Goal: Transaction & Acquisition: Download file/media

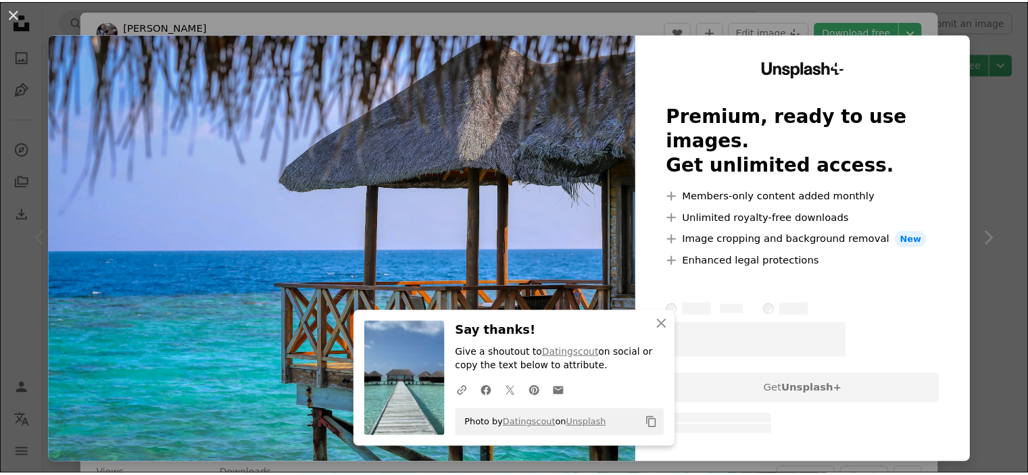
scroll to position [879, 0]
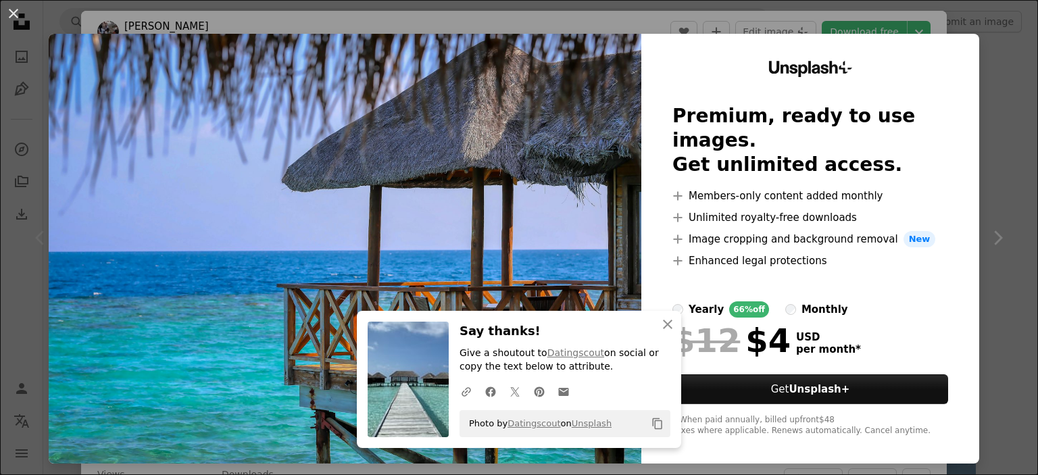
click at [795, 26] on div "An X shape An X shape Close Say thanks! Give a shoutout to Datingscout on socia…" at bounding box center [519, 237] width 1038 height 475
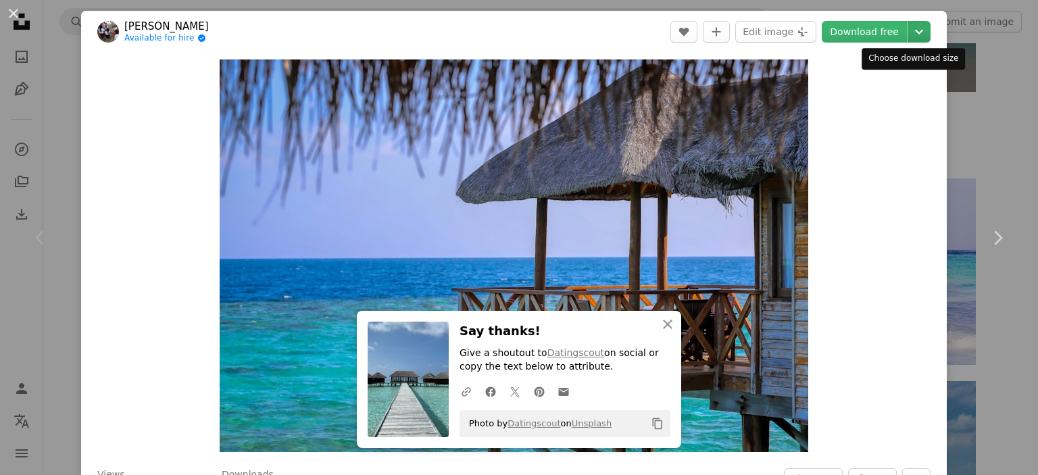
click at [908, 32] on icon "Chevron down" at bounding box center [919, 32] width 22 height 16
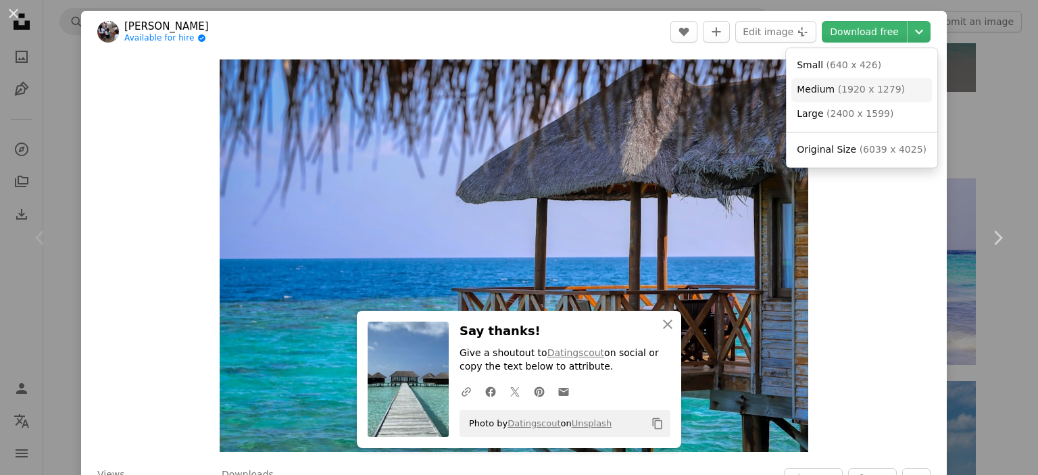
click at [831, 86] on span "Medium" at bounding box center [816, 89] width 38 height 11
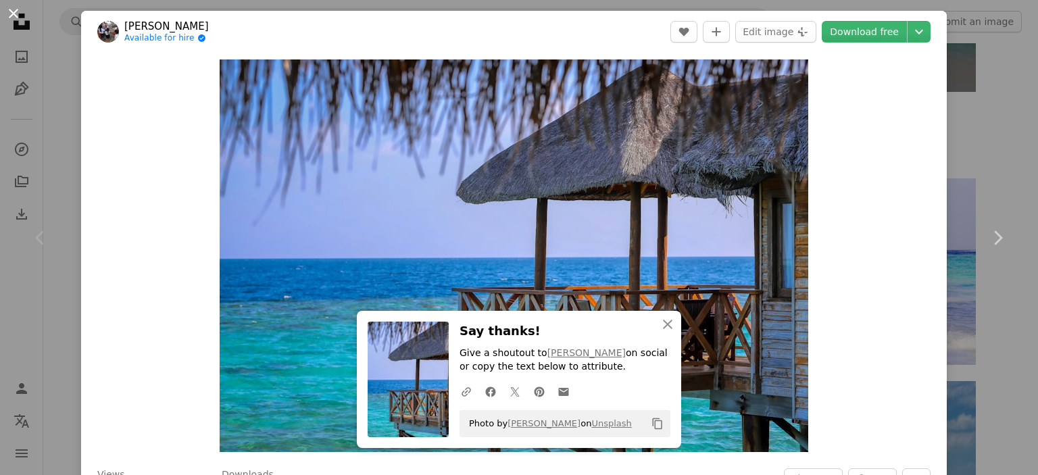
click at [19, 11] on button "An X shape" at bounding box center [13, 13] width 16 height 16
